Goal: Communication & Community: Answer question/provide support

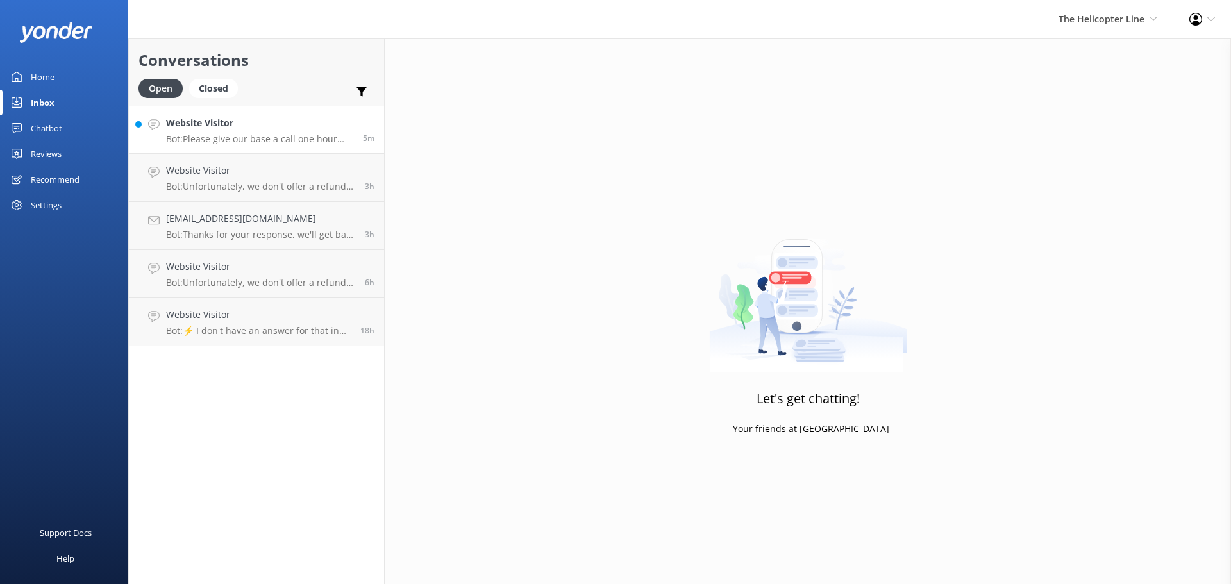
click at [296, 127] on h4 "Website Visitor" at bounding box center [259, 123] width 187 height 14
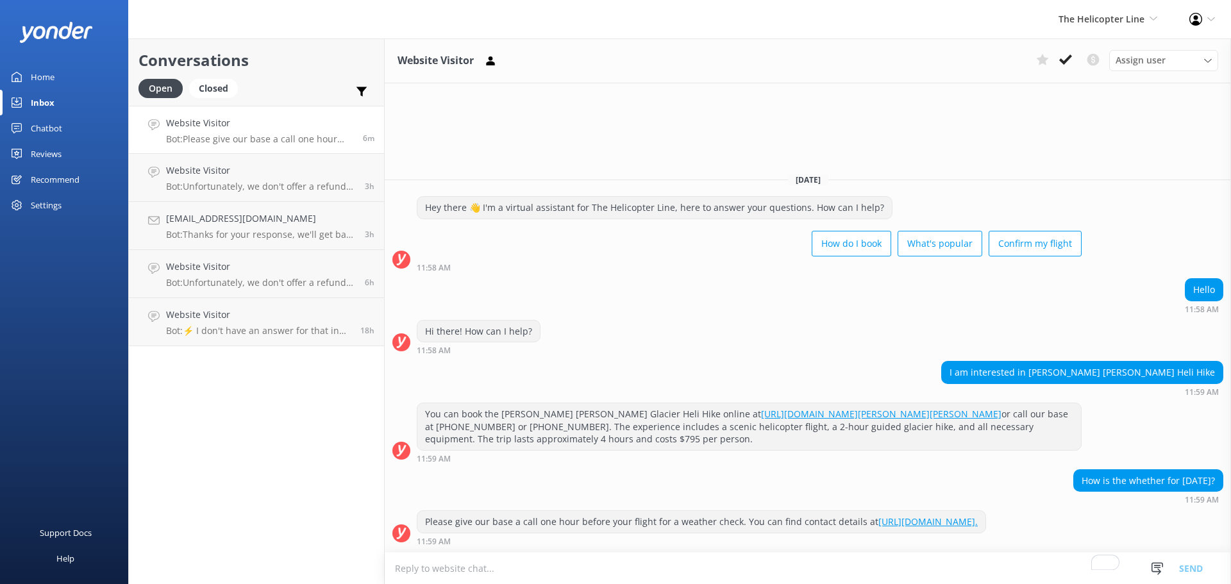
drag, startPoint x: 1062, startPoint y: 56, endPoint x: 987, endPoint y: 97, distance: 84.9
click at [1062, 56] on icon at bounding box center [1065, 59] width 13 height 13
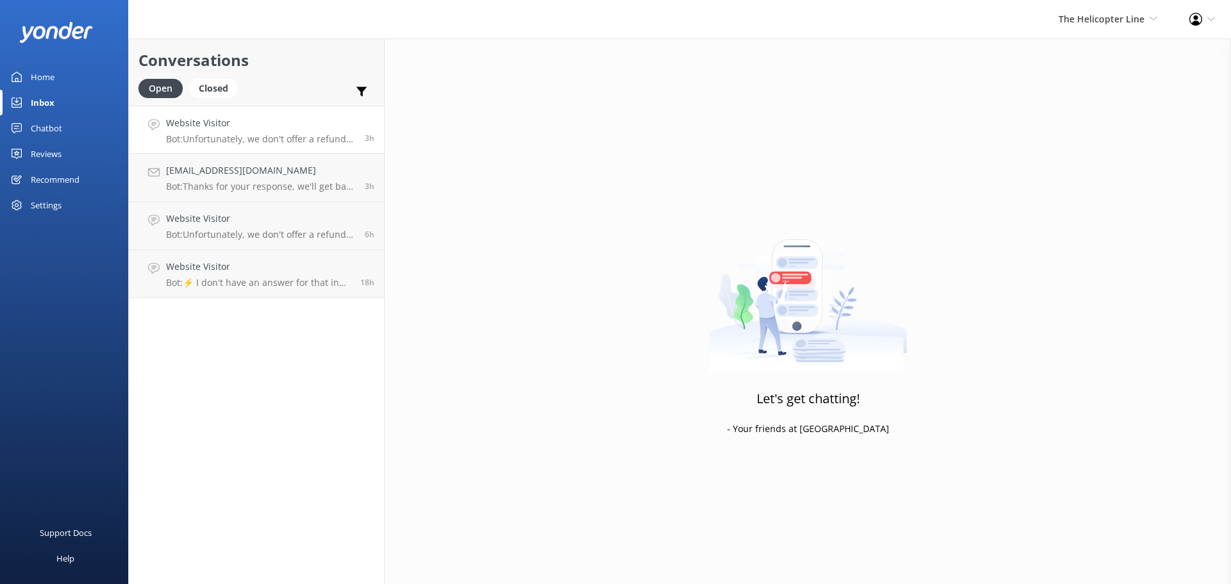
click at [276, 122] on h4 "Website Visitor" at bounding box center [260, 123] width 189 height 14
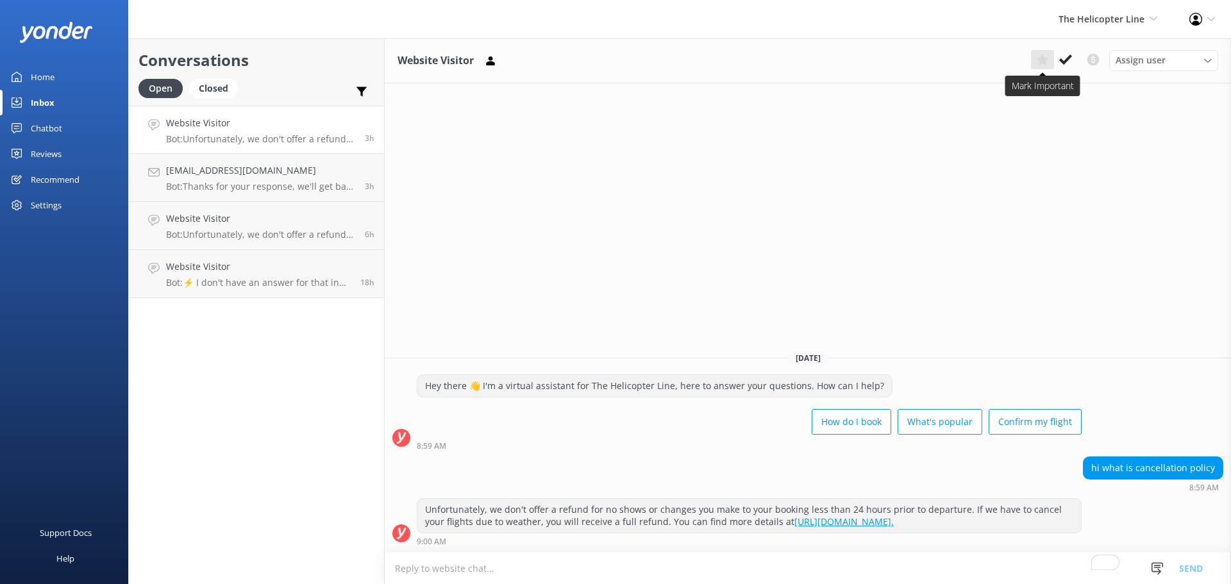
drag, startPoint x: 1066, startPoint y: 58, endPoint x: 1036, endPoint y: 58, distance: 29.5
click at [1066, 58] on icon at bounding box center [1065, 59] width 13 height 13
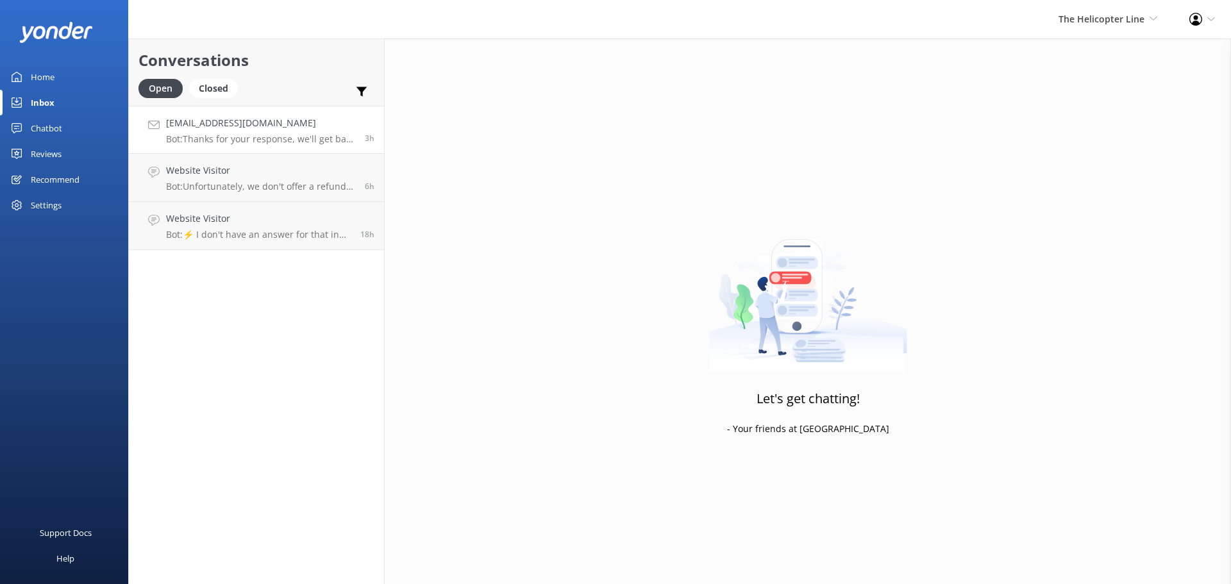
click at [318, 115] on link "[EMAIL_ADDRESS][DOMAIN_NAME] Bot: Thanks for your response, we'll get back to y…" at bounding box center [256, 130] width 255 height 48
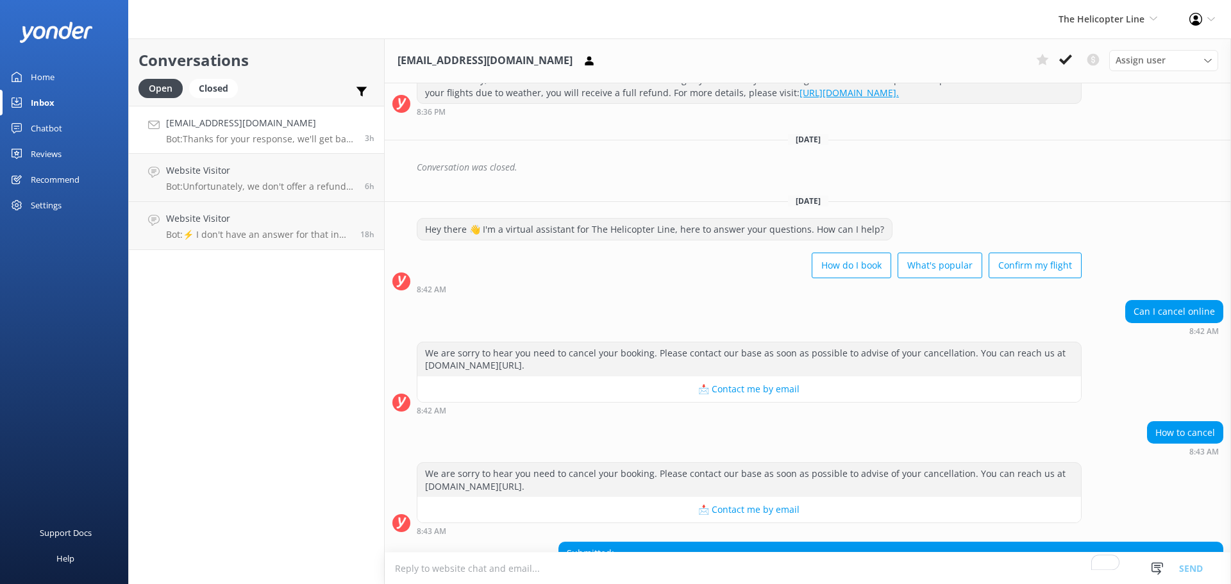
scroll to position [295, 0]
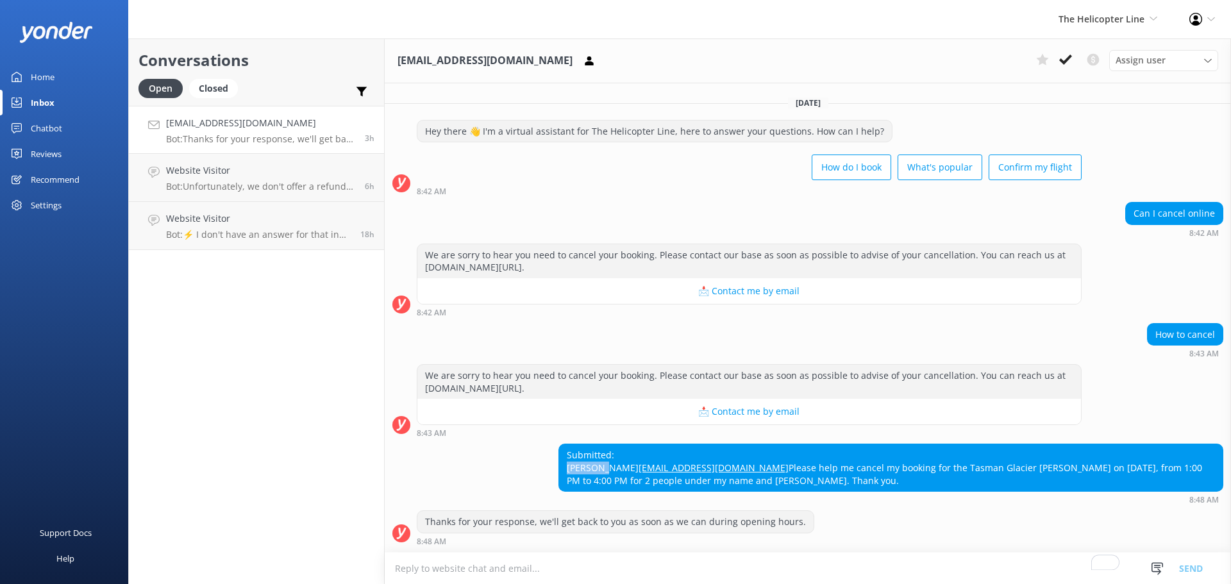
drag, startPoint x: 604, startPoint y: 441, endPoint x: 562, endPoint y: 446, distance: 42.6
click at [562, 446] on div "Submitted: [PERSON_NAME] [EMAIL_ADDRESS][DOMAIN_NAME] Please help me cancel my …" at bounding box center [891, 467] width 664 height 47
click at [616, 323] on div "How to cancel 8:43 AM" at bounding box center [808, 340] width 846 height 35
click at [610, 562] on textarea "To enrich screen reader interactions, please activate Accessibility in Grammarl…" at bounding box center [808, 568] width 846 height 31
click at [272, 126] on h4 "[EMAIL_ADDRESS][DOMAIN_NAME]" at bounding box center [260, 123] width 189 height 14
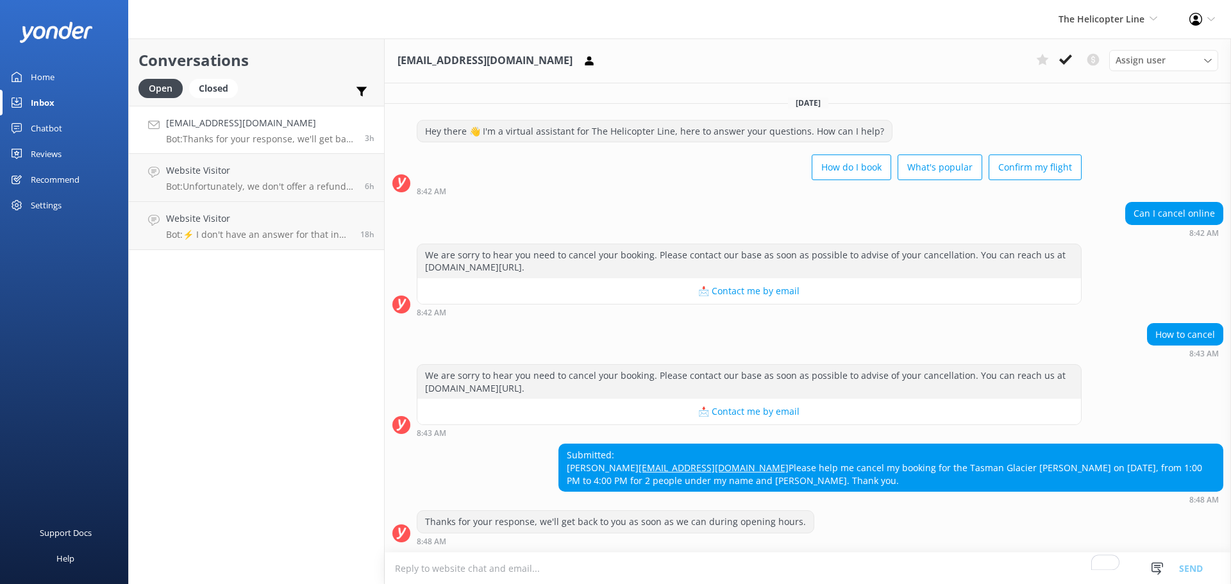
click at [658, 562] on textarea "To enrich screen reader interactions, please activate Accessibility in Grammarl…" at bounding box center [808, 568] width 846 height 31
drag, startPoint x: 614, startPoint y: 444, endPoint x: 562, endPoint y: 445, distance: 51.9
click at [562, 445] on div "Submitted: [PERSON_NAME] [EMAIL_ADDRESS][DOMAIN_NAME] Please help me cancel my …" at bounding box center [891, 467] width 664 height 47
click at [577, 565] on textarea "To enrich screen reader interactions, please activate Accessibility in Grammarl…" at bounding box center [808, 568] width 846 height 31
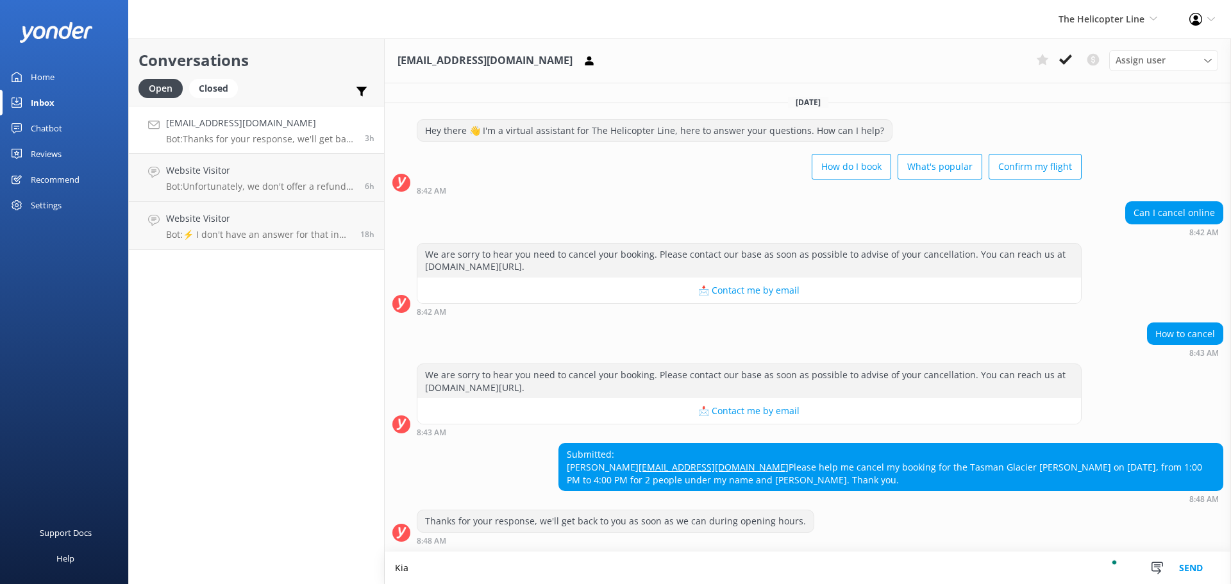
scroll to position [296, 0]
type textarea "Kia ora, please provide"
drag, startPoint x: 1184, startPoint y: 470, endPoint x: 598, endPoint y: 480, distance: 586.1
click at [598, 480] on div "Submitted: [PERSON_NAME] [EMAIL_ADDRESS][DOMAIN_NAME] Please help me cancel my …" at bounding box center [891, 467] width 664 height 47
copy div "[PERSON_NAME]"
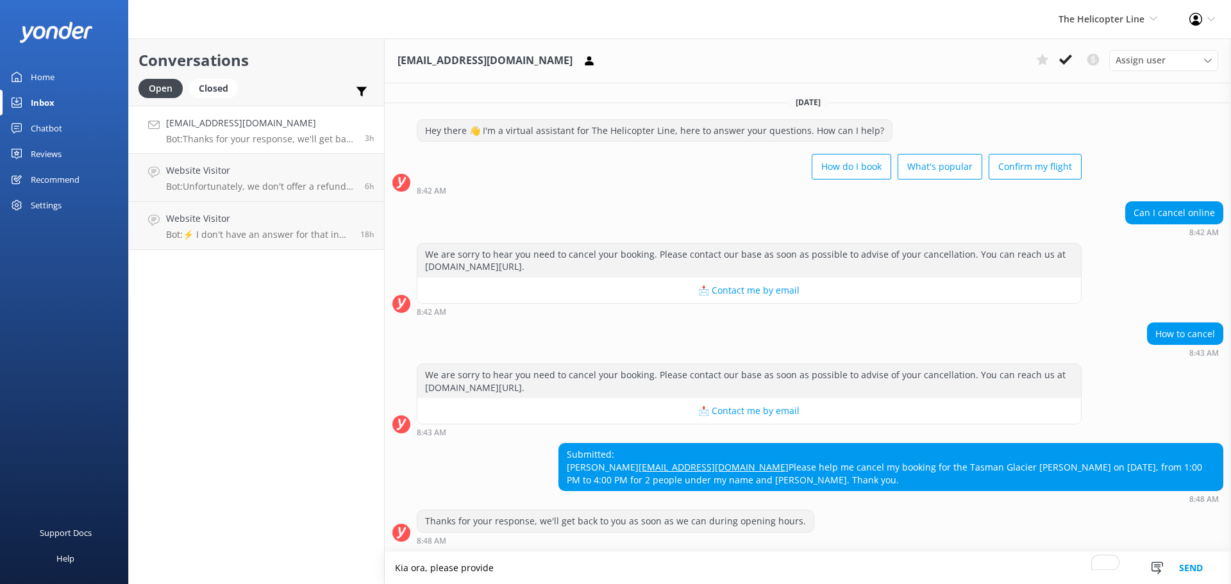
click at [383, 571] on html "The Helicopter Line Milford Sound Scenic Flights The Helicopter Line Glacier He…" at bounding box center [615, 292] width 1231 height 584
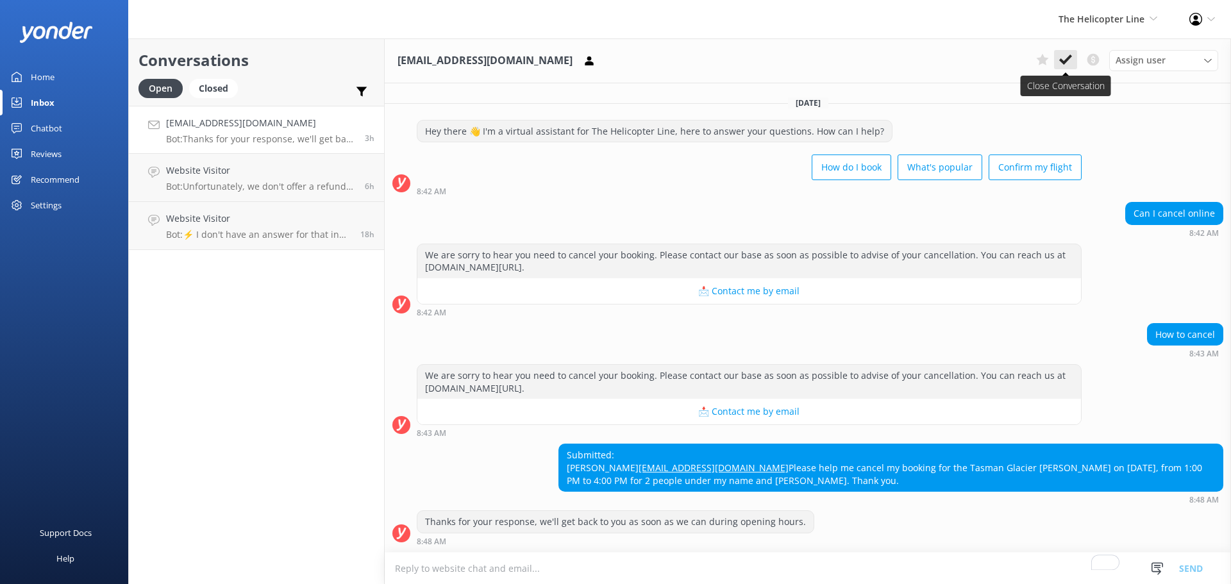
click at [1074, 58] on button at bounding box center [1065, 59] width 23 height 19
click at [1097, 25] on span "The Helicopter Line Milford Sound Scenic Flights The Helicopter Line Glacier He…" at bounding box center [1108, 19] width 99 height 14
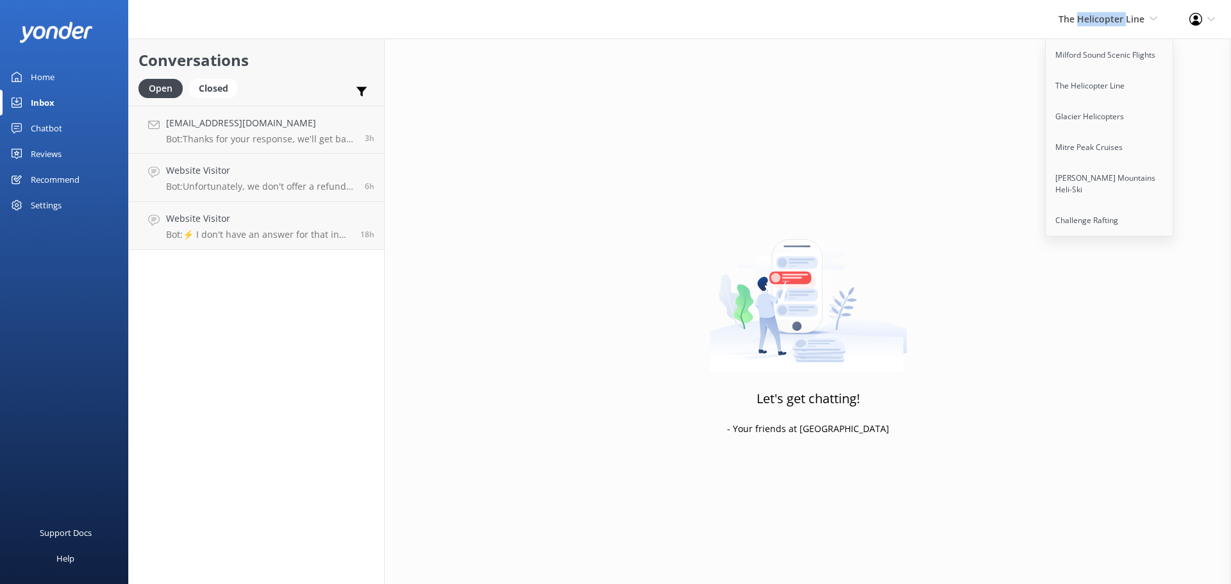
click at [1096, 25] on span "The Helicopter Line Milford Sound Scenic Flights The Helicopter Line Glacier He…" at bounding box center [1108, 19] width 99 height 14
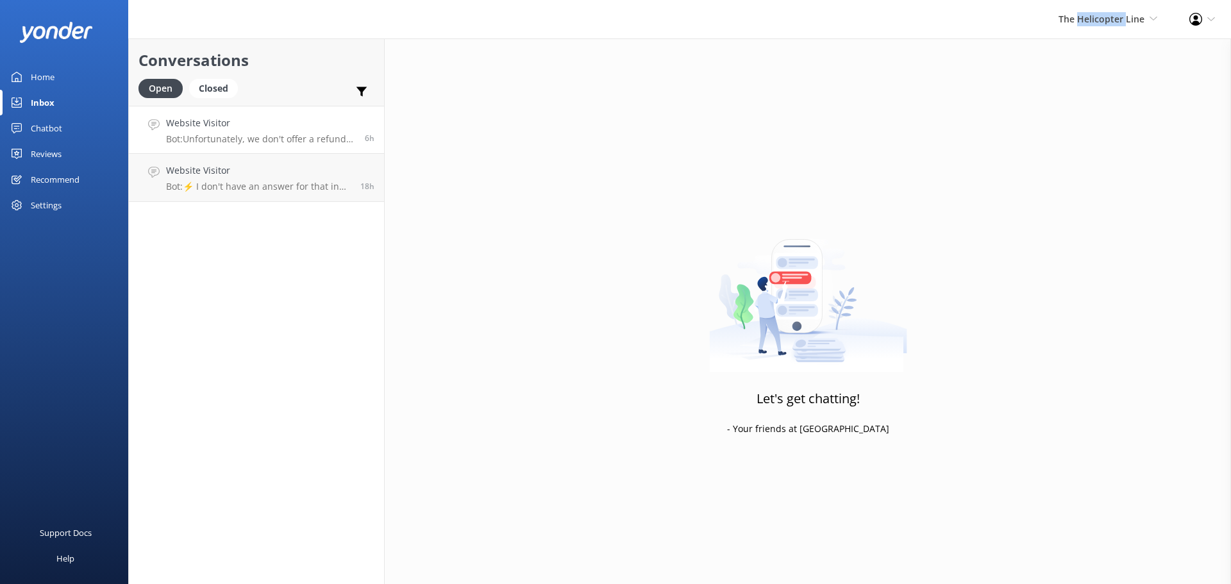
click at [272, 131] on div "Website Visitor Bot: Unfortunately, we don't offer a refund for no shows or cha…" at bounding box center [260, 130] width 189 height 28
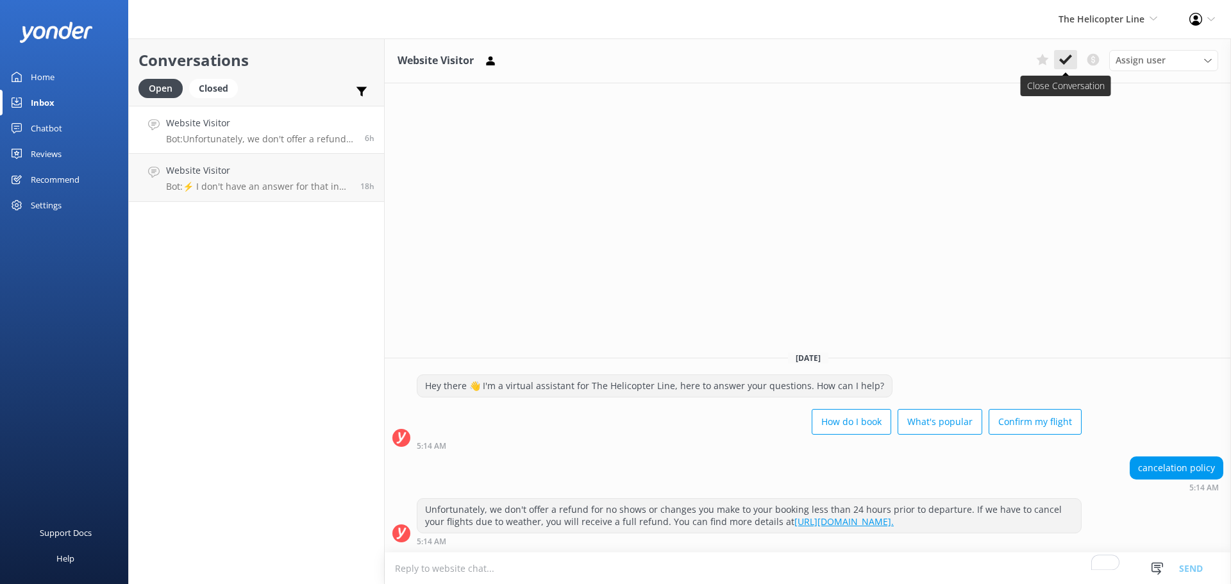
click at [1068, 61] on icon at bounding box center [1065, 59] width 13 height 13
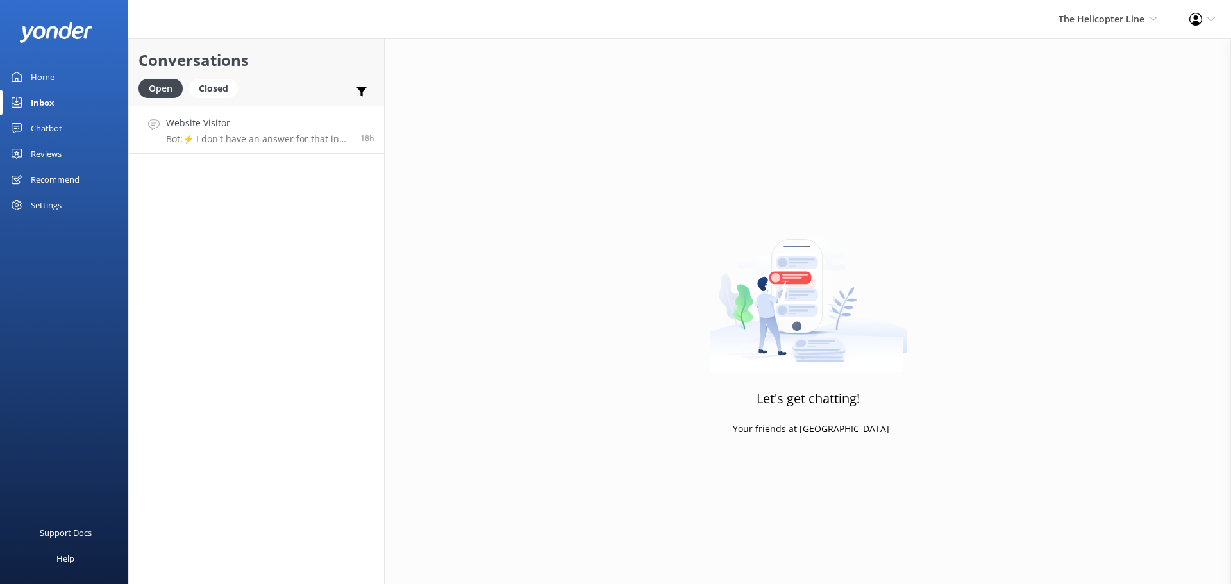
click at [236, 116] on h4 "Website Visitor" at bounding box center [258, 123] width 185 height 14
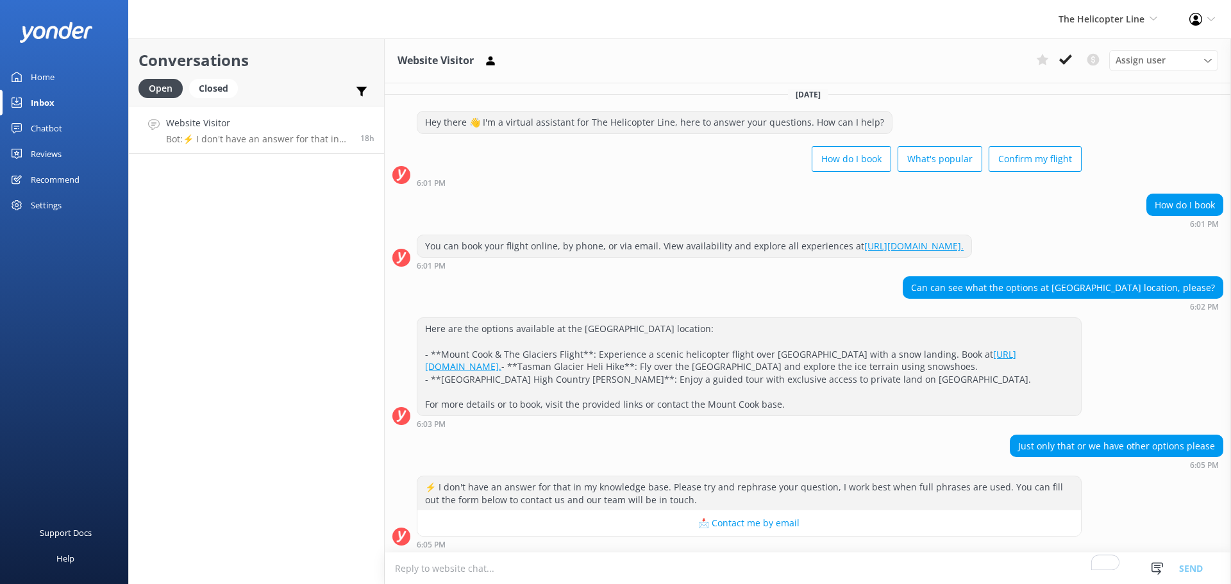
scroll to position [22, 0]
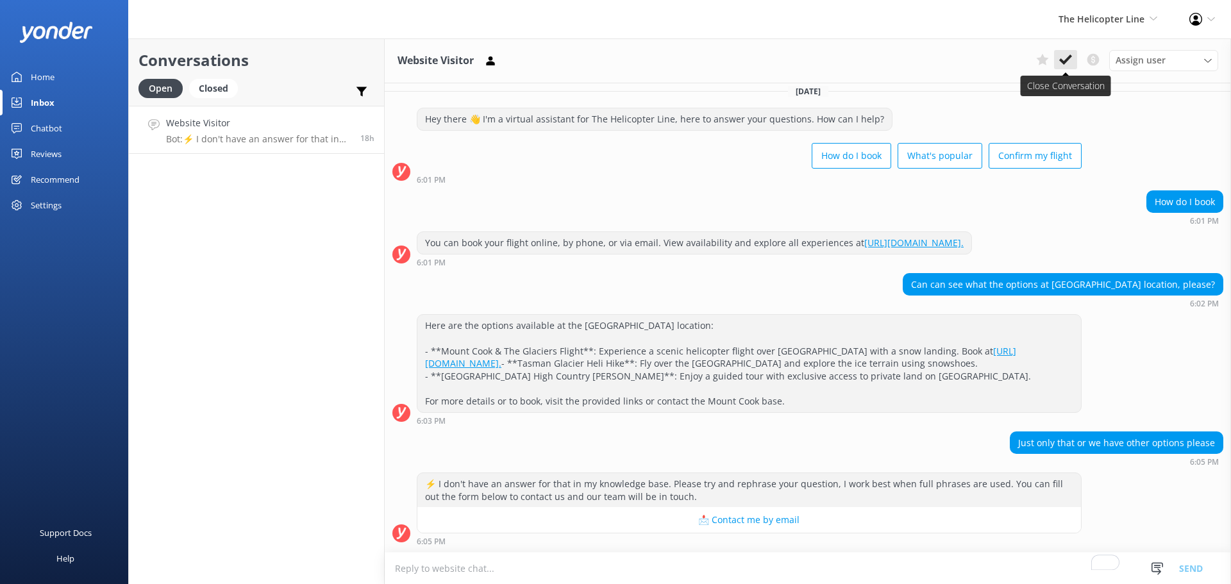
click at [1063, 50] on button at bounding box center [1065, 59] width 23 height 19
drag, startPoint x: 1102, startPoint y: 13, endPoint x: 1093, endPoint y: 37, distance: 25.4
click at [1102, 13] on span "The Helicopter Line" at bounding box center [1102, 19] width 86 height 12
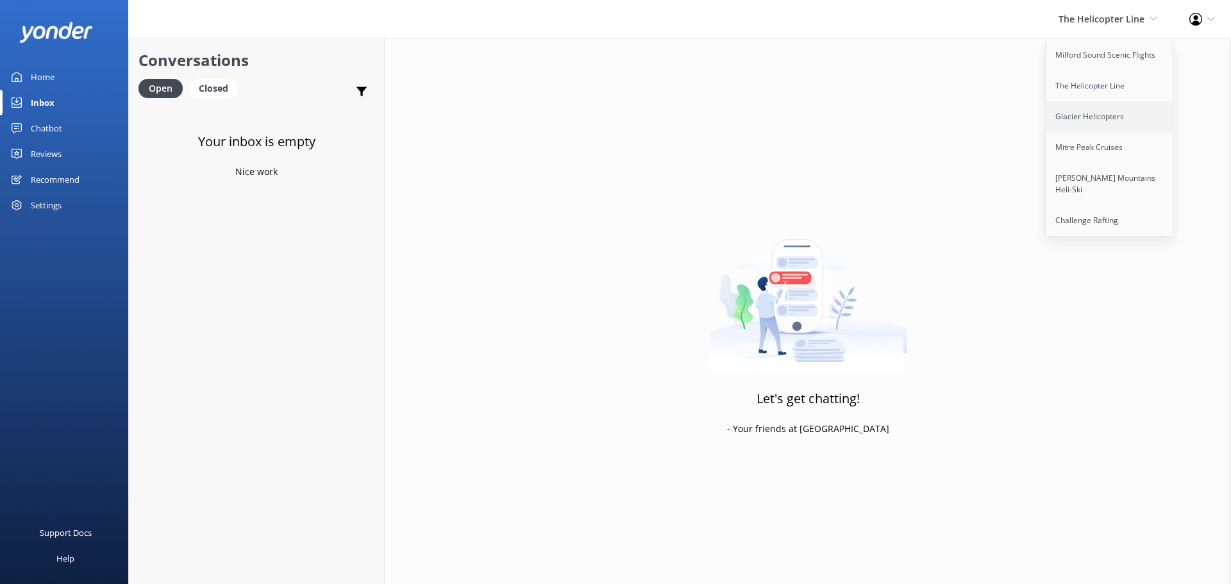
click at [1141, 122] on link "Glacier Helicopters" at bounding box center [1110, 116] width 128 height 31
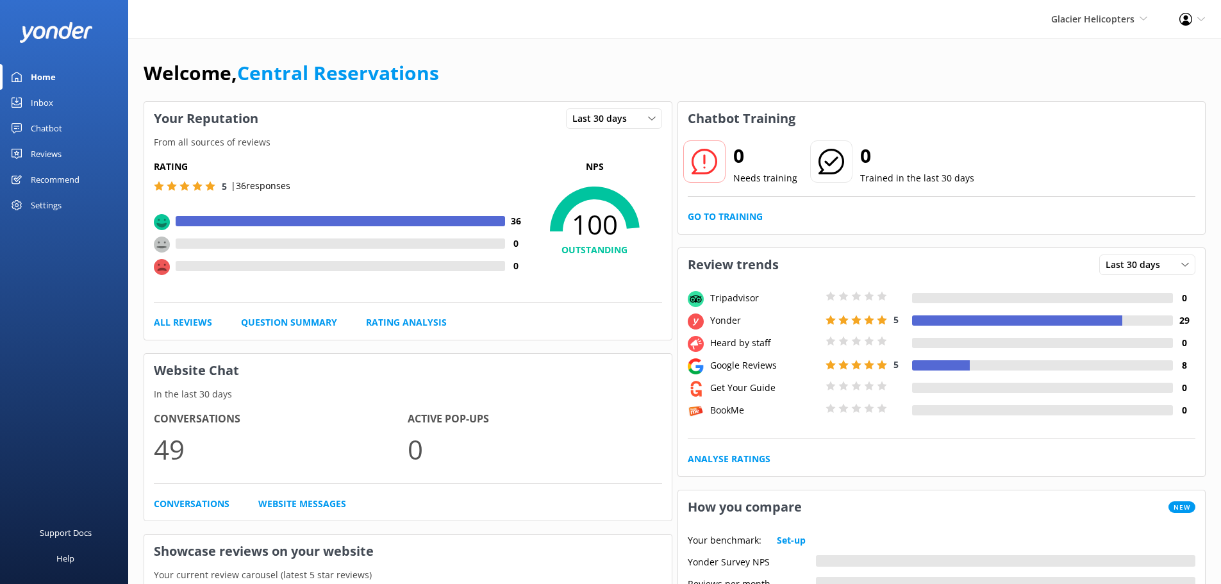
click at [56, 101] on link "Inbox" at bounding box center [64, 103] width 128 height 26
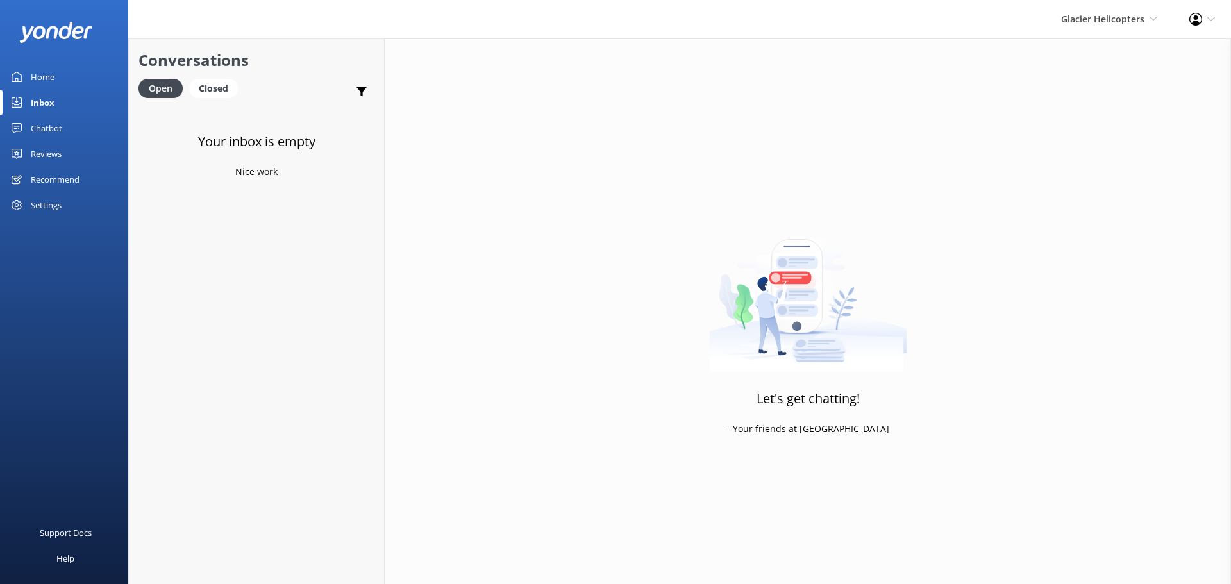
click at [1084, 11] on div "Glacier Helicopters Milford Sound Scenic Flights The Helicopter Line Glacier He…" at bounding box center [1109, 19] width 128 height 38
click at [1088, 144] on link "Mitre Peak Cruises" at bounding box center [1110, 147] width 128 height 31
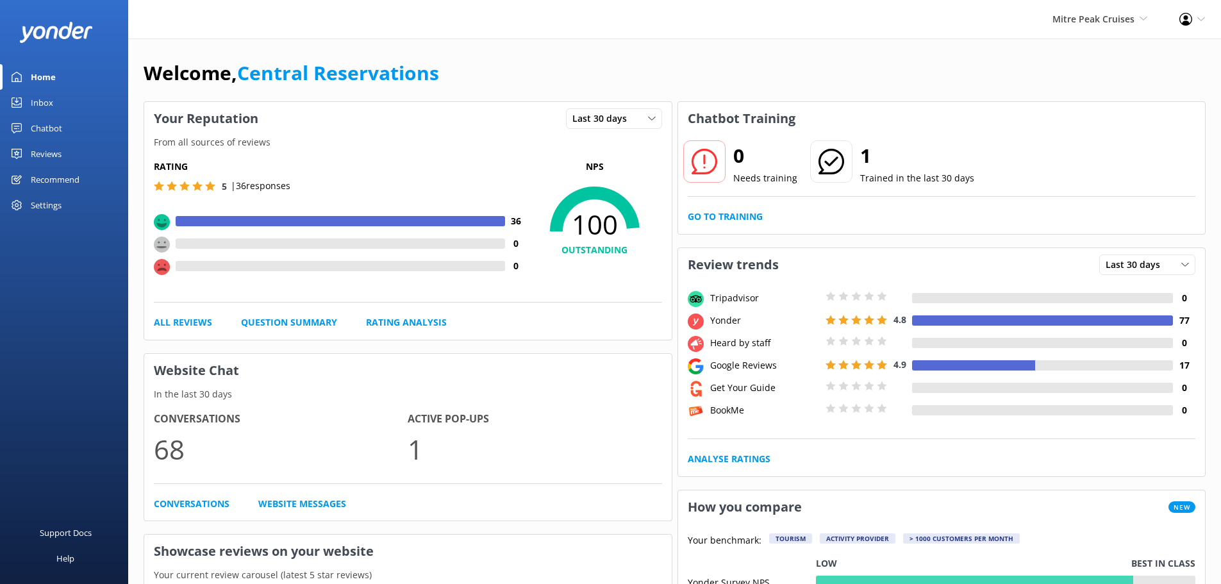
click at [32, 105] on div "Inbox" at bounding box center [42, 103] width 22 height 26
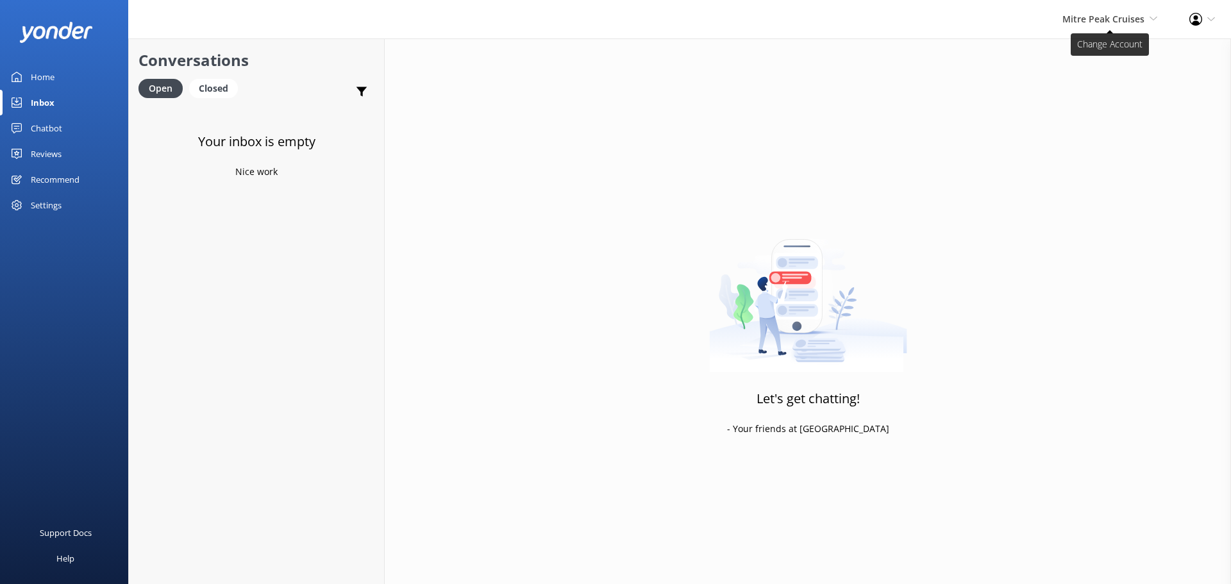
click at [1109, 20] on span "Mitre Peak Cruises" at bounding box center [1103, 19] width 82 height 12
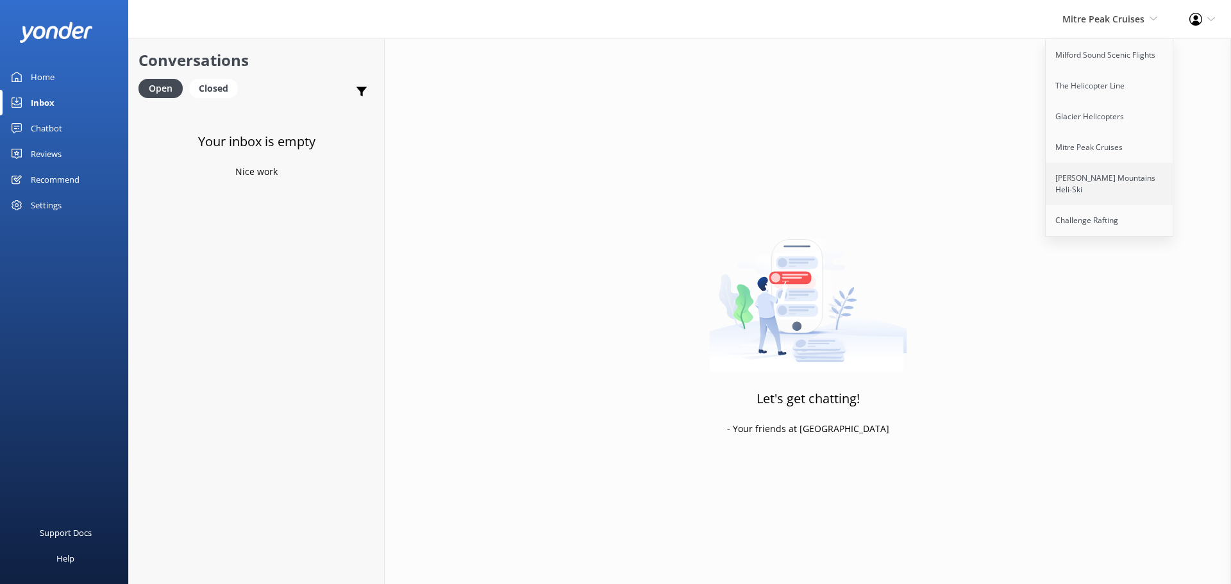
click at [1092, 170] on link "[PERSON_NAME] Mountains Heli-Ski" at bounding box center [1110, 184] width 128 height 42
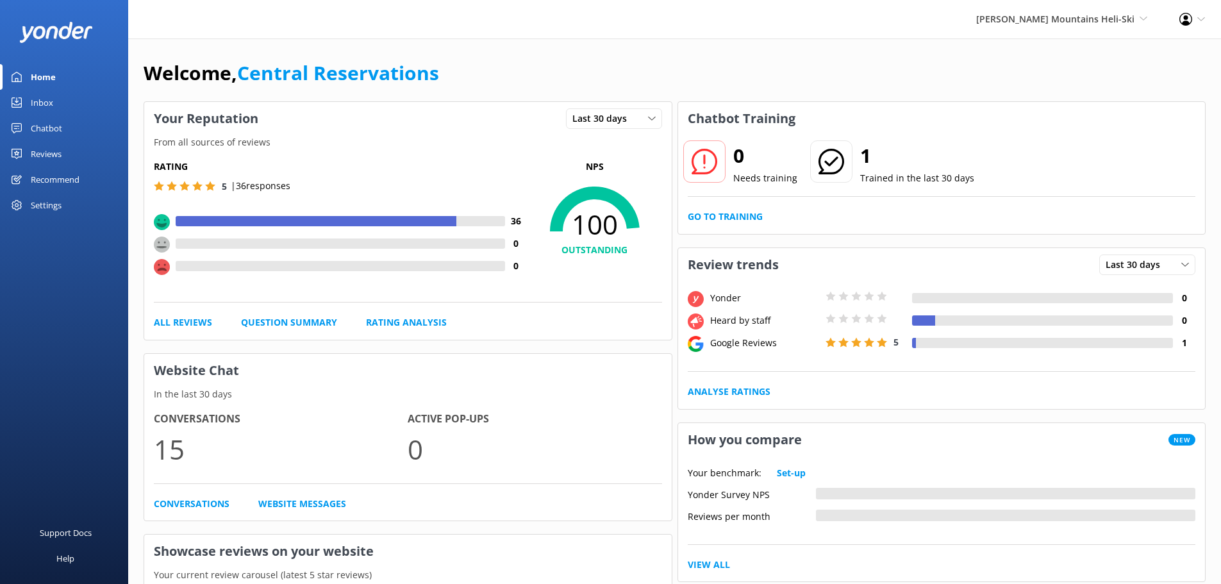
click at [50, 96] on div "Inbox" at bounding box center [42, 103] width 22 height 26
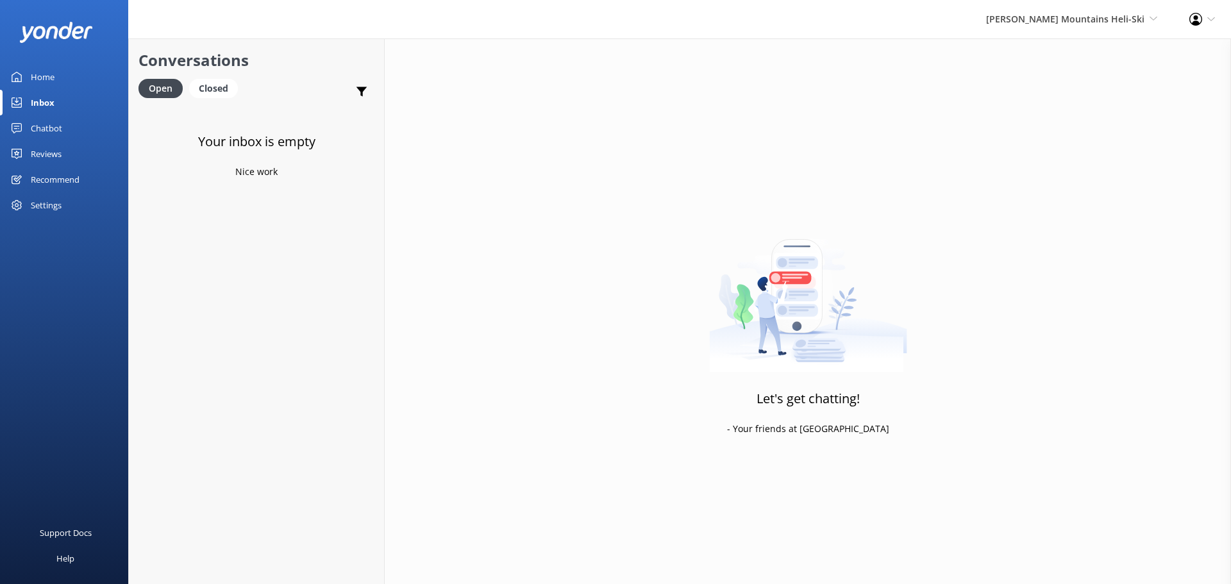
click at [1073, 29] on div "[PERSON_NAME] Mountains Heli-Ski Milford Sound Scenic Flights The Helicopter Li…" at bounding box center [1071, 19] width 203 height 38
click at [1089, 210] on link "Challenge Rafting" at bounding box center [1110, 220] width 128 height 31
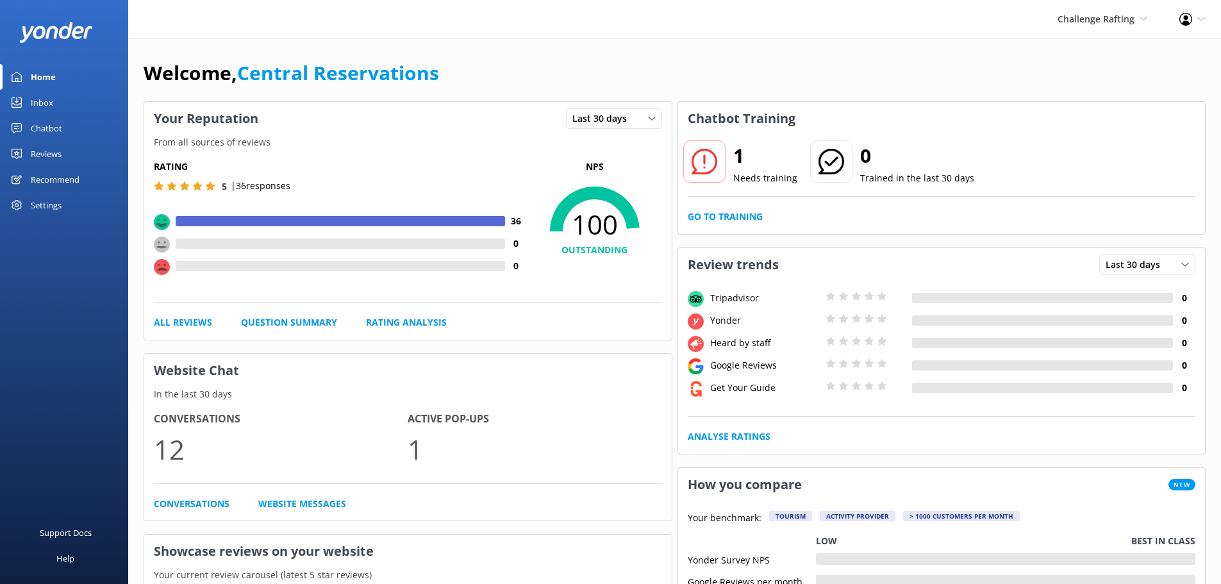
click at [54, 101] on link "Inbox" at bounding box center [64, 103] width 128 height 26
